Goal: Task Accomplishment & Management: Use online tool/utility

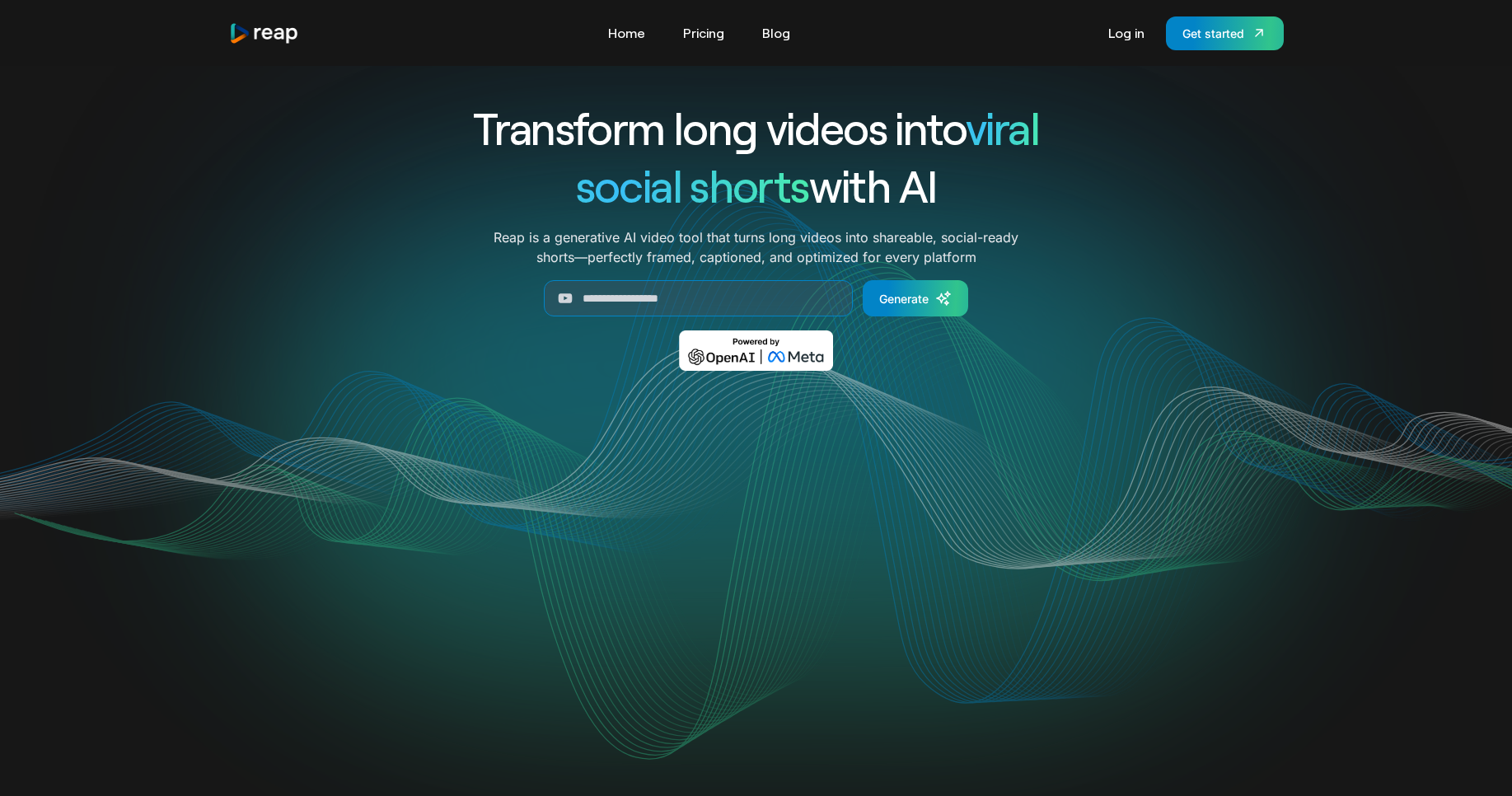
click at [570, 299] on icon "Generate Form" at bounding box center [566, 299] width 14 height 10
click at [902, 307] on link "Generate" at bounding box center [915, 298] width 106 height 36
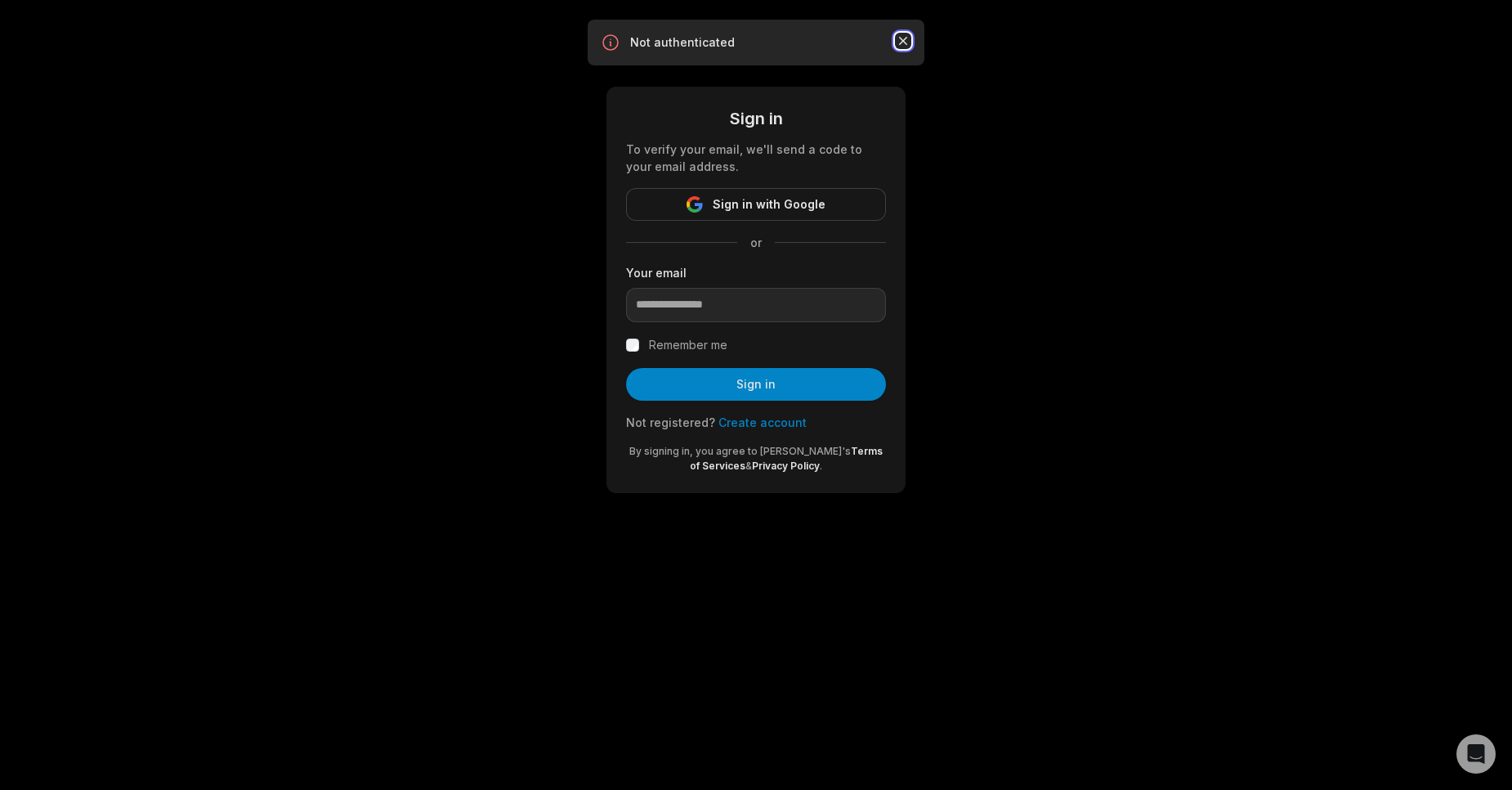
click at [909, 40] on icon "button" at bounding box center [904, 41] width 17 height 17
click at [465, 250] on div "Sign in To verify your email, we'll send a code to your email address. Sign in …" at bounding box center [756, 266] width 1512 height 532
